Goal: Task Accomplishment & Management: Use online tool/utility

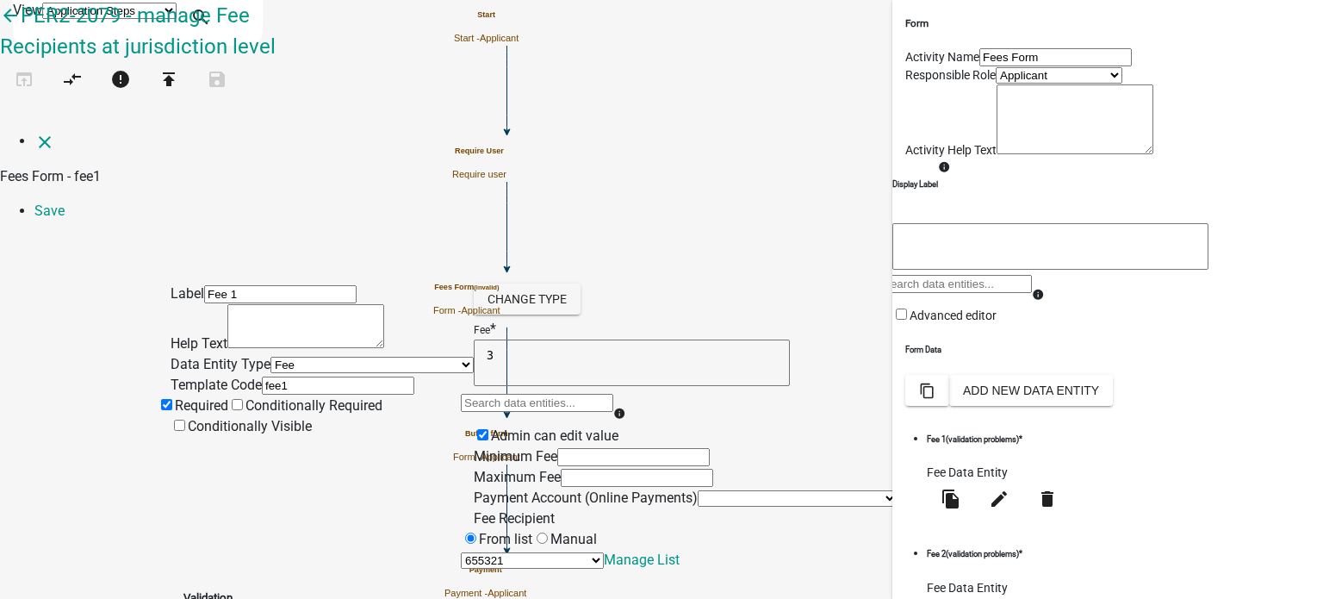
select select "fee"
select select "3: 470a352a-6ede-4b27-ba2f-da148da1d74f"
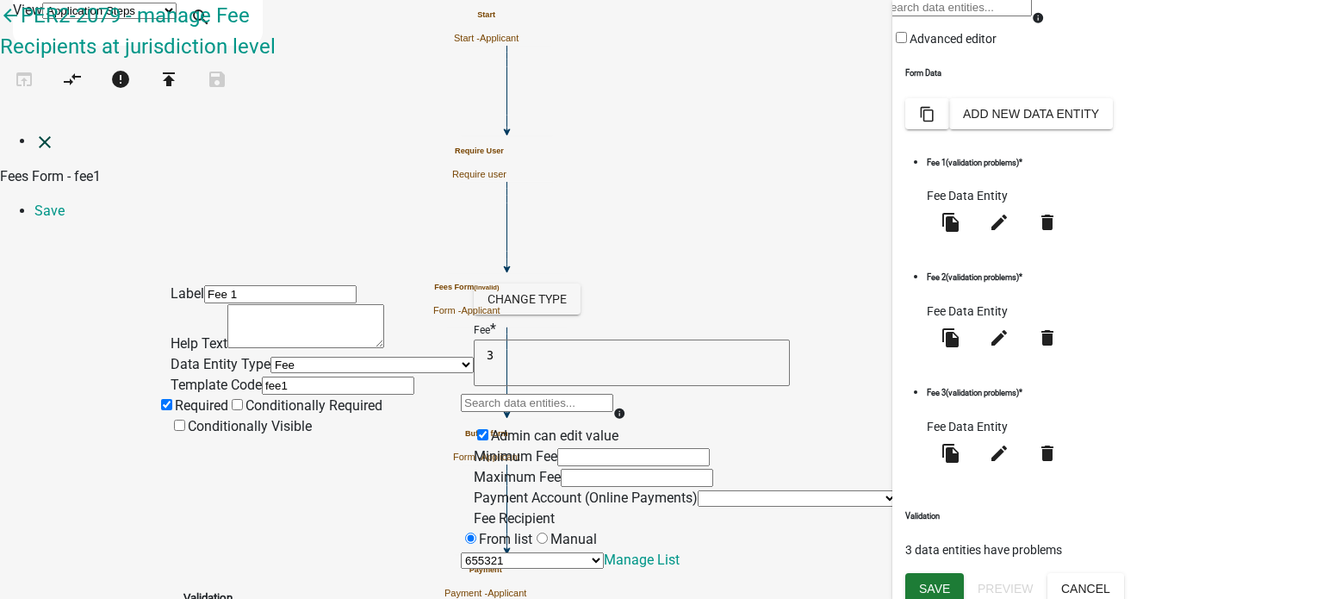
click at [34, 132] on icon "close" at bounding box center [44, 142] width 21 height 21
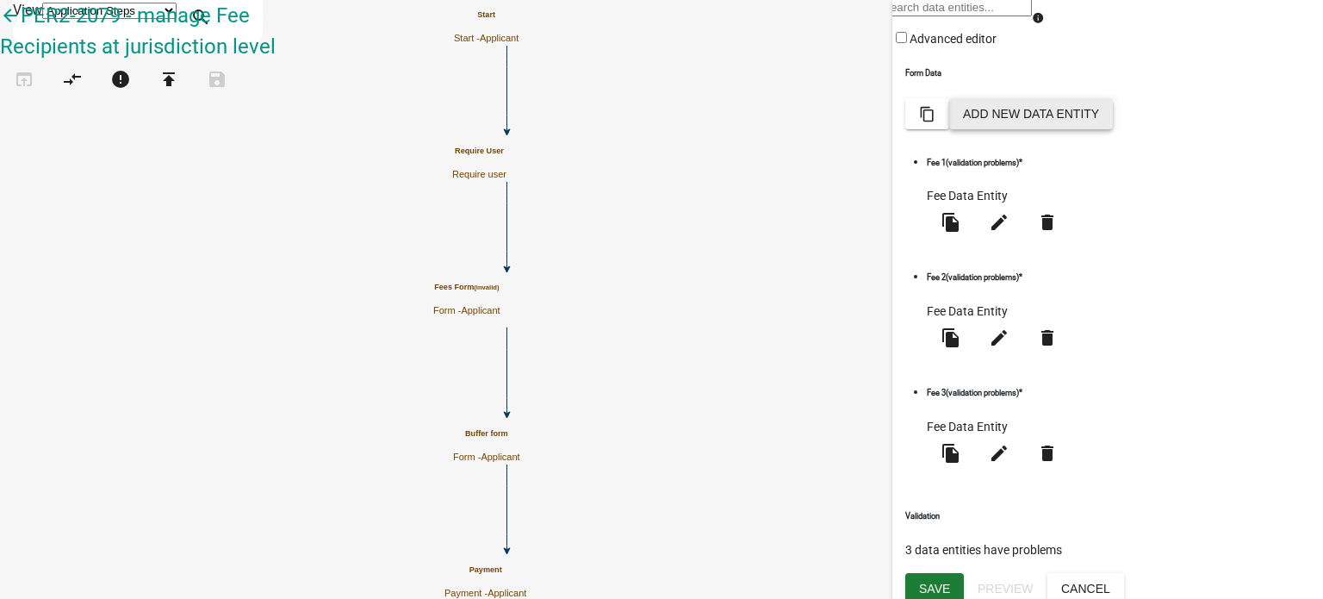
click at [1113, 129] on button "Add New Data Entity" at bounding box center [1031, 113] width 164 height 31
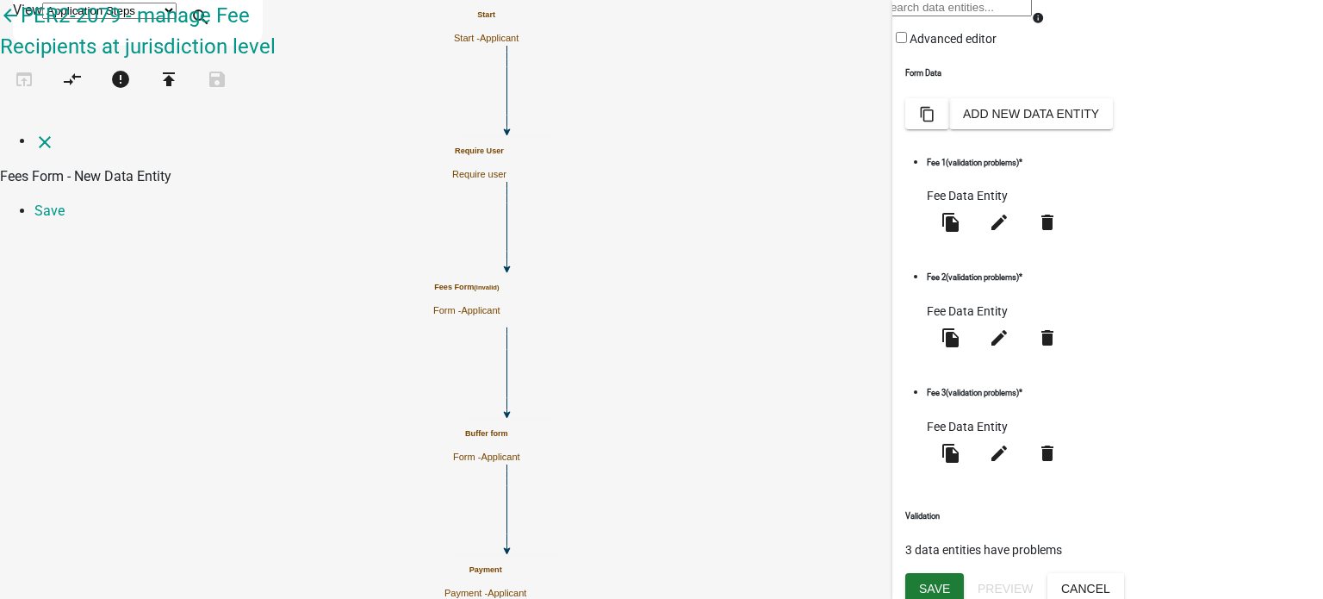
select select
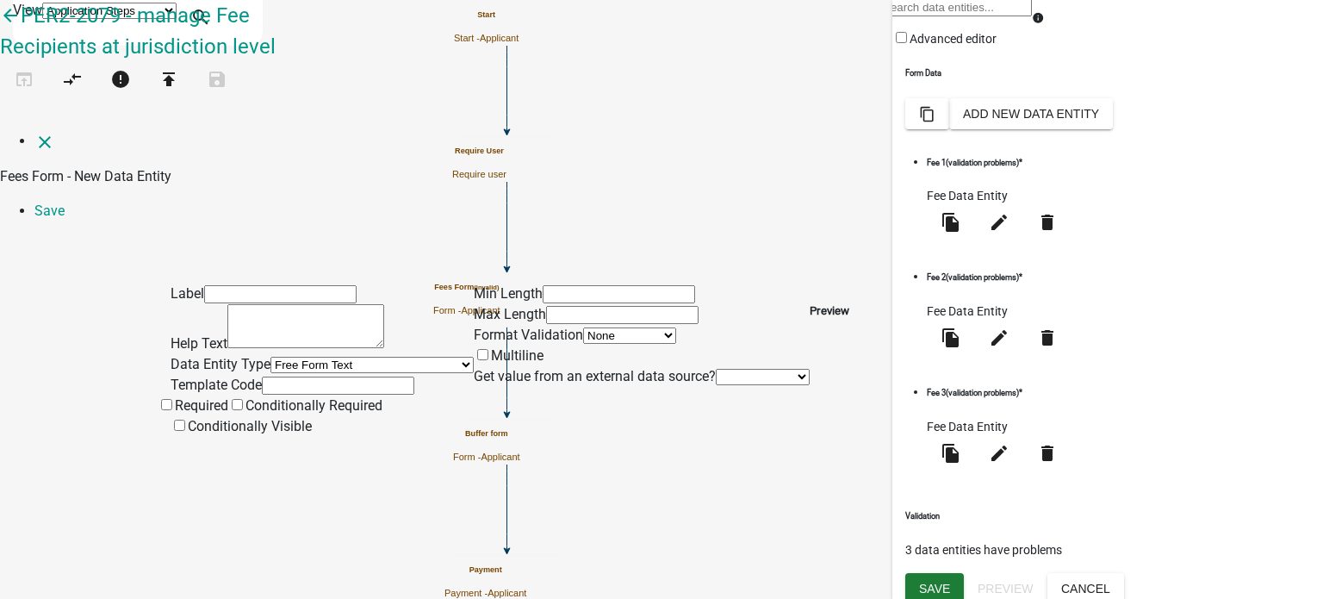
click at [103, 316] on div "Label Help Text Data Entity Type Free Form Text Document Display Entity Value F…" at bounding box center [661, 336] width 1323 height 202
click at [270, 357] on select "Free Form Text Document Display Entity Value Fee Numeric Data Date Map Sketch D…" at bounding box center [371, 365] width 203 height 16
select select "fee"
click at [270, 357] on select "Free Form Text Document Display Entity Value Fee Numeric Data Date Map Sketch D…" at bounding box center [371, 365] width 203 height 16
select select "fee"
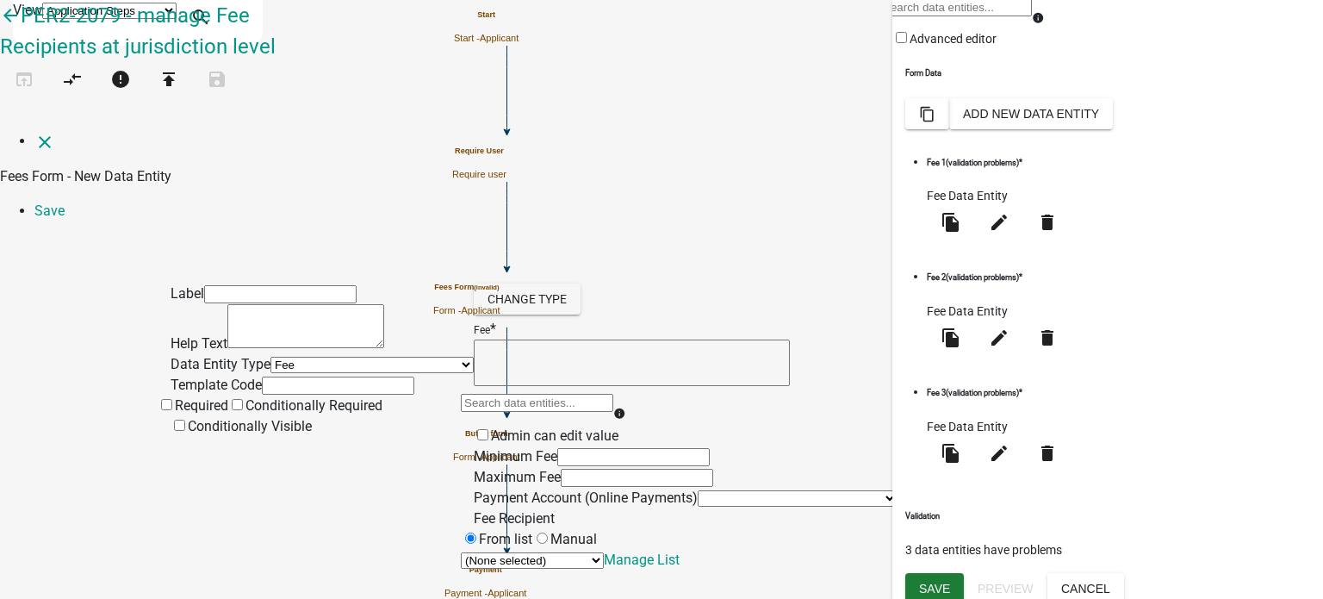
click at [259, 285] on input "text" at bounding box center [280, 294] width 152 height 18
click at [231, 285] on input "text" at bounding box center [280, 294] width 152 height 18
type input "asdfasdf"
click at [84, 235] on div "Label asdfasdf Help Text Data Entity Type Free Form Text Document Display Entit…" at bounding box center [661, 402] width 1323 height 335
click at [262, 376] on input "text" at bounding box center [338, 385] width 152 height 18
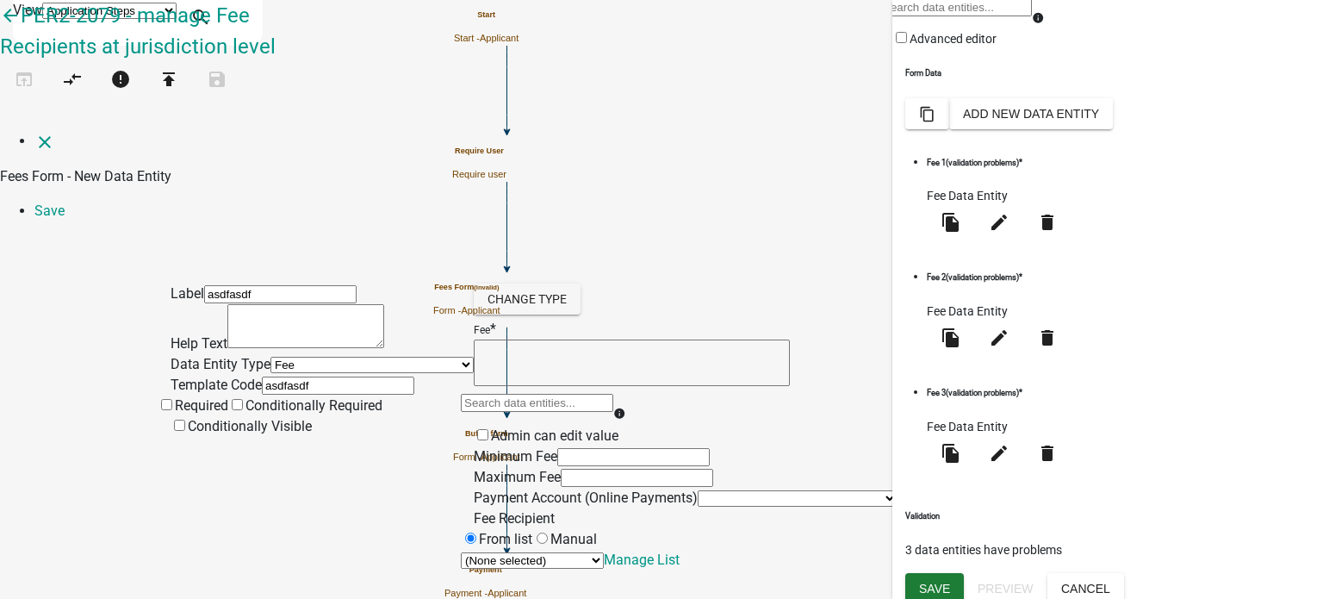
type input "asdfasdf"
click at [86, 332] on div "Label asdfasdf Help Text Data Entity Type Free Form Text Document Display Entit…" at bounding box center [661, 402] width 1323 height 335
click at [1050, 299] on div "Preview asdfasdf $" at bounding box center [973, 426] width 152 height 287
drag, startPoint x: 1250, startPoint y: 223, endPoint x: 1275, endPoint y: 65, distance: 159.4
click at [1251, 235] on div "Label asdfasdf Help Text Data Entity Type Free Form Text Document Display Entit…" at bounding box center [661, 440] width 1323 height 411
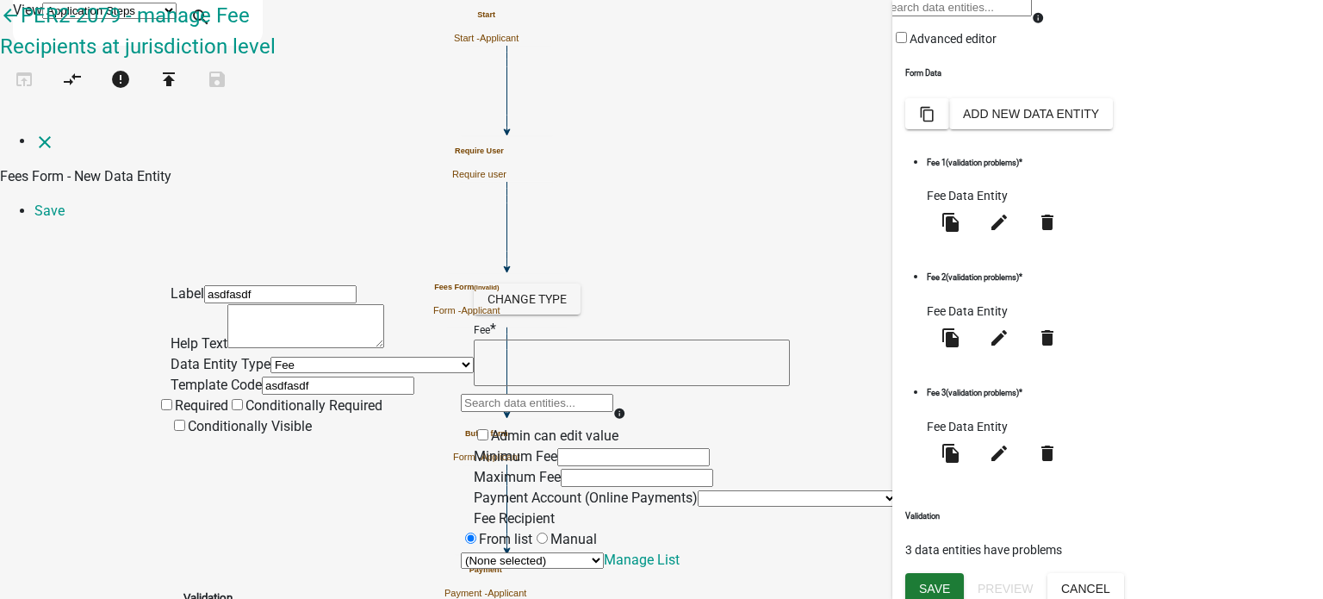
click at [1235, 235] on div "Label asdfasdf Help Text Data Entity Type Free Form Text Document Display Entit…" at bounding box center [661, 440] width 1323 height 411
click at [81, 235] on div "Label asdfasdf Help Text Data Entity Type Free Form Text Document Display Entit…" at bounding box center [661, 440] width 1323 height 411
click at [1063, 338] on div "asdfasdf $" at bounding box center [973, 369] width 178 height 62
click at [1171, 235] on div "Label asdfasdf Help Text Data Entity Type Free Form Text Document Display Entit…" at bounding box center [661, 440] width 1323 height 411
click at [1196, 235] on div "Label asdfasdf Help Text Data Entity Type Free Form Text Document Display Entit…" at bounding box center [661, 440] width 1323 height 411
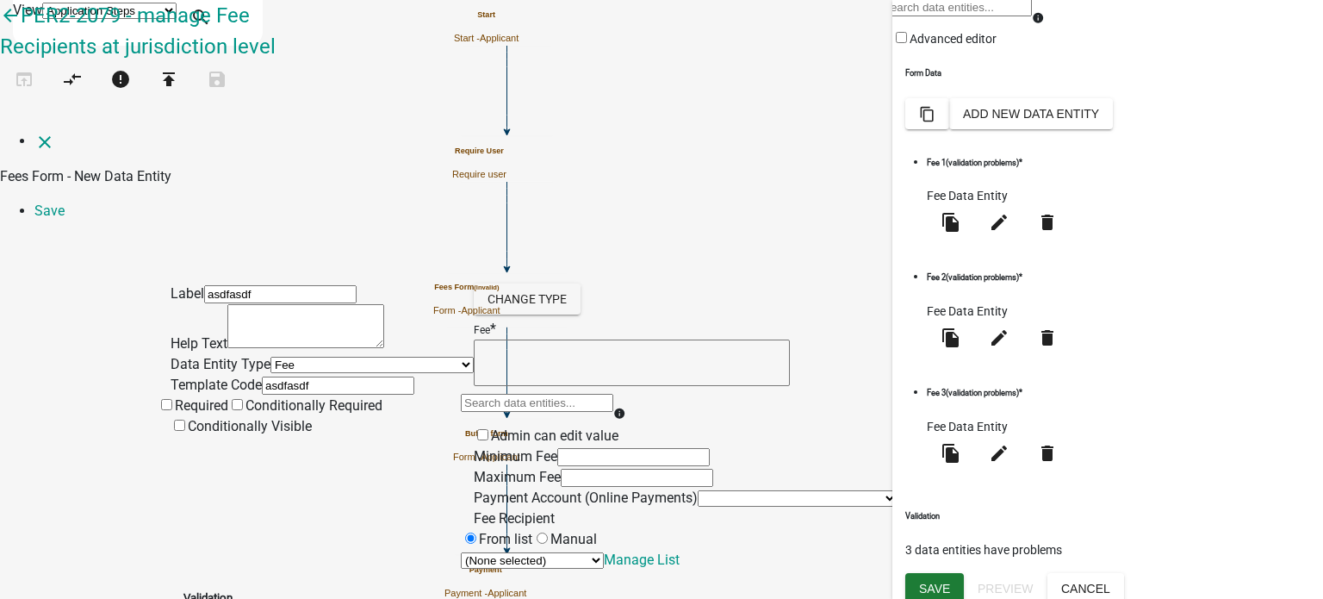
click at [1268, 235] on div "Label asdfasdf Help Text Data Entity Type Free Form Text Document Display Entit…" at bounding box center [661, 440] width 1323 height 411
click at [65, 202] on link "Save" at bounding box center [49, 210] width 30 height 16
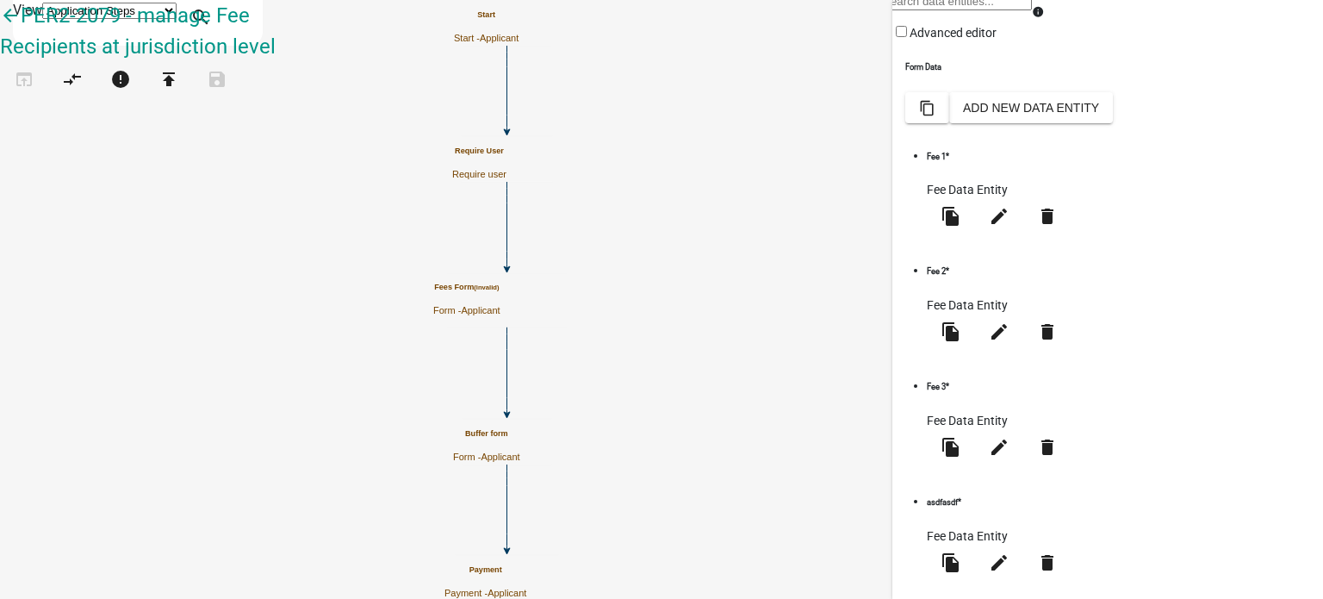
scroll to position [340, 0]
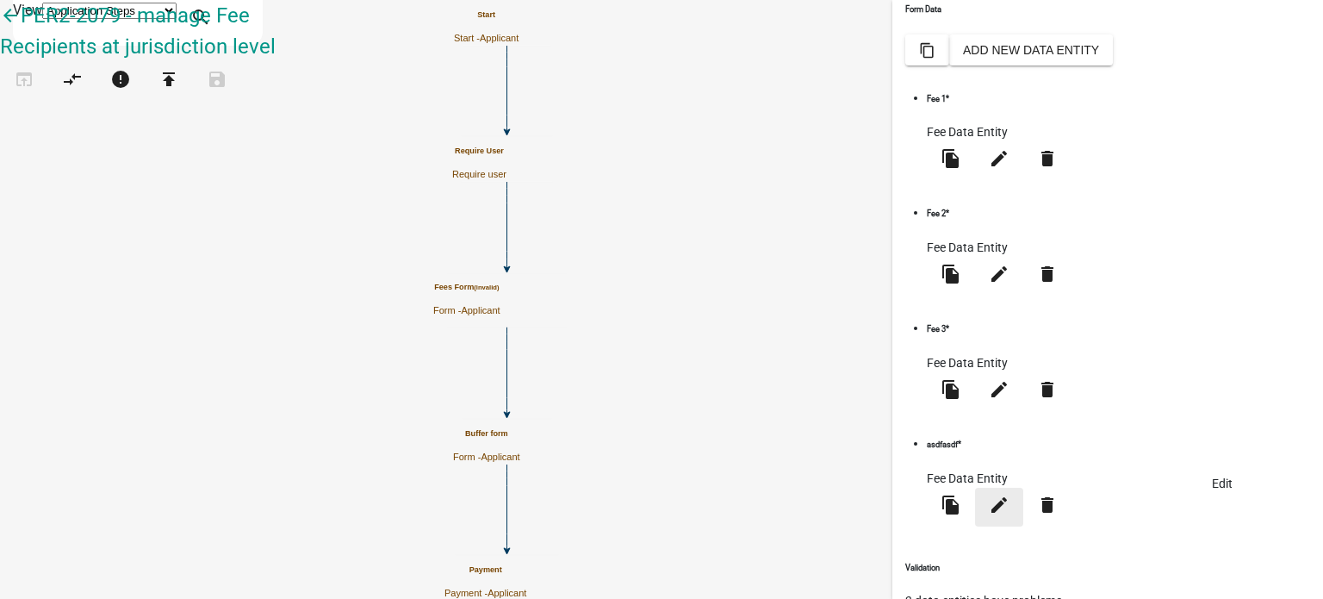
click at [1009, 493] on icon "edit" at bounding box center [999, 503] width 21 height 21
select select "fee"
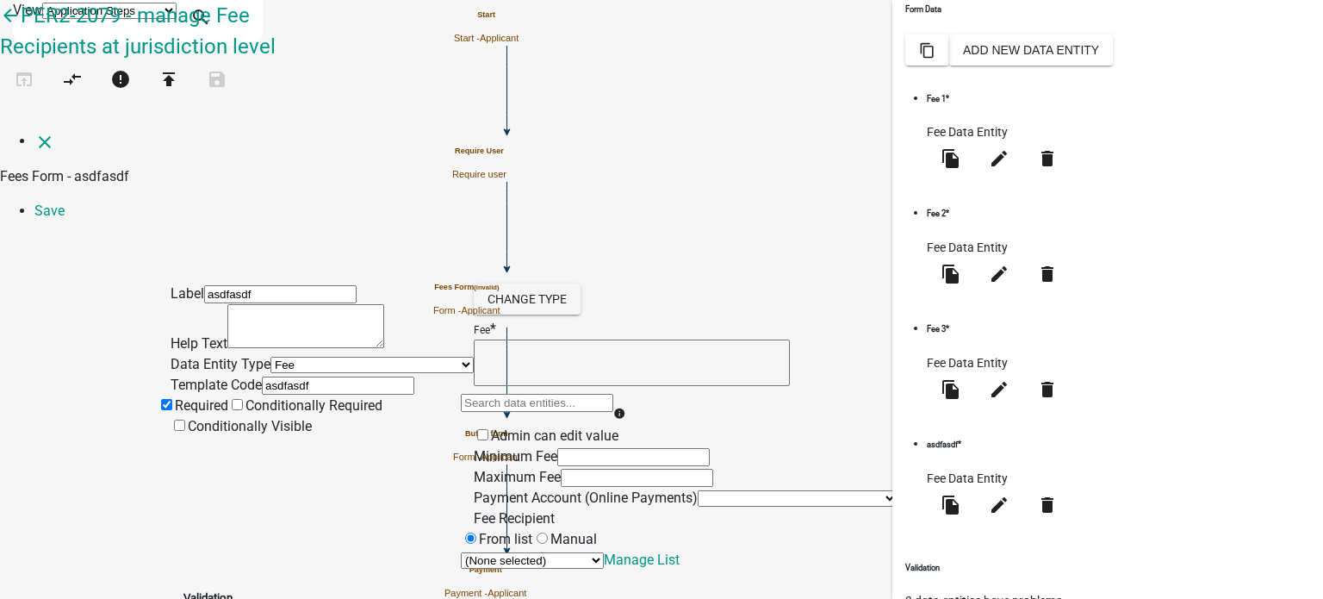
scroll to position [0, 0]
click at [34, 132] on icon "close" at bounding box center [44, 142] width 21 height 21
